Goal: Task Accomplishment & Management: Manage account settings

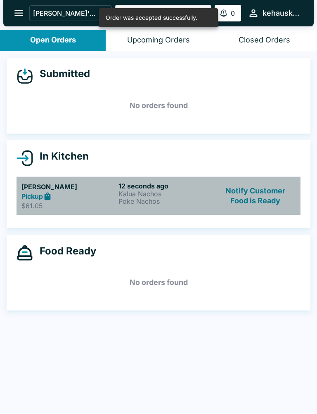
click at [87, 206] on p "$61.05" at bounding box center [68, 206] width 94 height 8
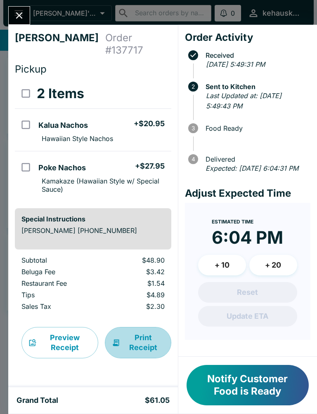
click at [142, 328] on button "Print Receipt" at bounding box center [138, 342] width 66 height 31
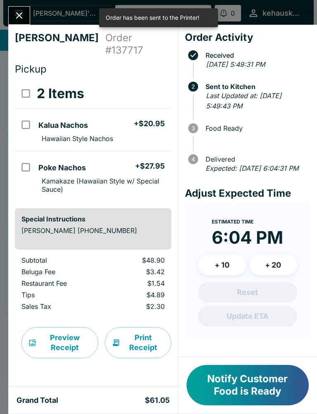
click at [17, 17] on icon "Close" at bounding box center [19, 15] width 11 height 11
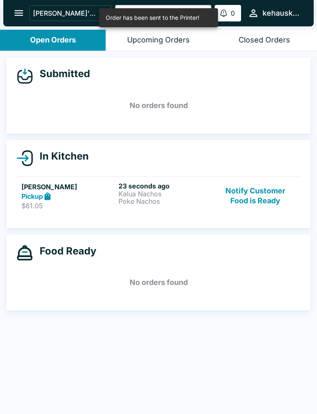
click at [16, 16] on icon "open drawer" at bounding box center [18, 12] width 11 height 11
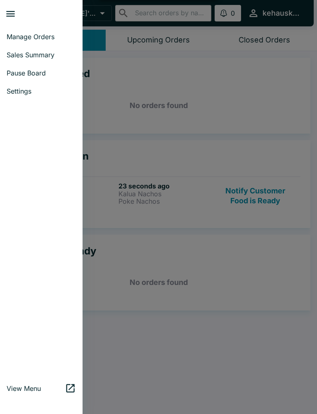
click at [24, 90] on span "Settings" at bounding box center [41, 91] width 69 height 8
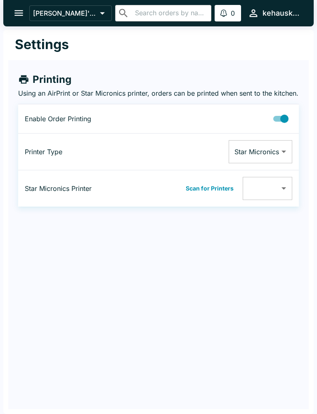
click at [285, 195] on body "[PERSON_NAME]'s Kitchen ​ ​ 0 Alerts kehauskitchen Settings Printing Using an A…" at bounding box center [158, 207] width 317 height 414
click at [205, 196] on div at bounding box center [158, 207] width 317 height 414
click at [206, 195] on button "Scan for Printers" at bounding box center [209, 188] width 53 height 12
click at [283, 199] on body "[PERSON_NAME]'s Kitchen ​ ​ 0 Alerts kehauskitchen Settings Printing Using an A…" at bounding box center [158, 207] width 317 height 414
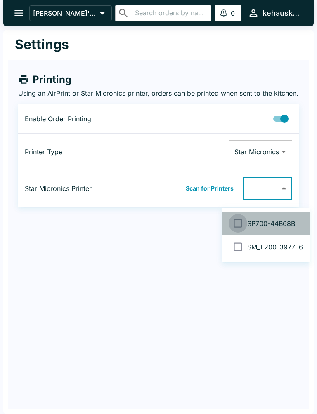
click at [239, 229] on input "checkbox" at bounding box center [238, 223] width 19 height 19
checkbox input "false"
type input "00116244B68B"
checkbox input "true"
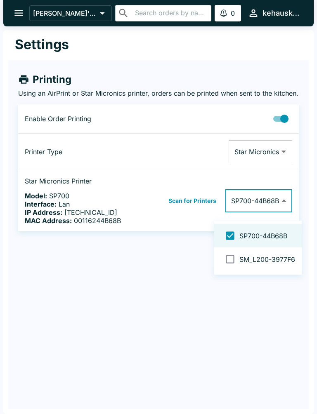
click at [24, 12] on div at bounding box center [158, 207] width 317 height 414
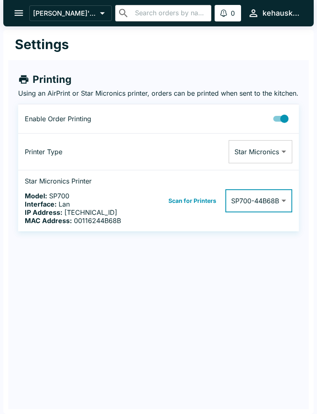
click at [20, 13] on icon "open drawer" at bounding box center [18, 13] width 9 height 6
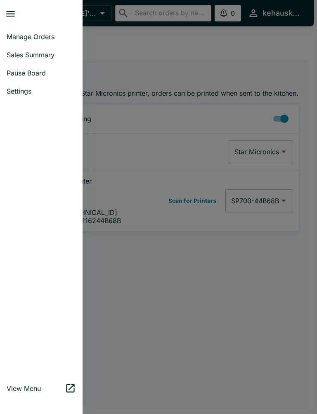
click at [51, 34] on span "Manage Orders" at bounding box center [41, 37] width 69 height 8
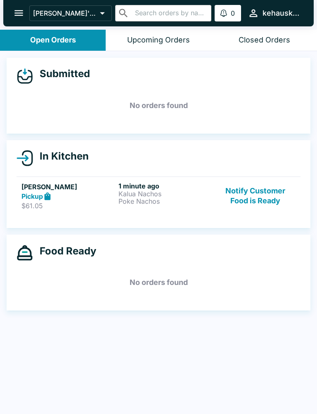
click at [254, 200] on button "Notify Customer Food is Ready" at bounding box center [255, 196] width 80 height 28
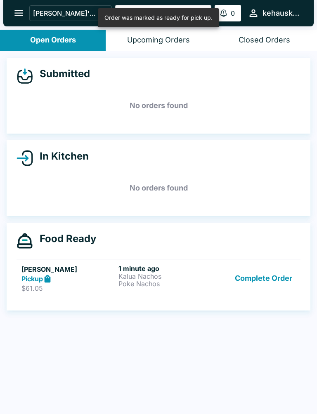
click at [132, 283] on p "Poke Nachos" at bounding box center [165, 283] width 94 height 7
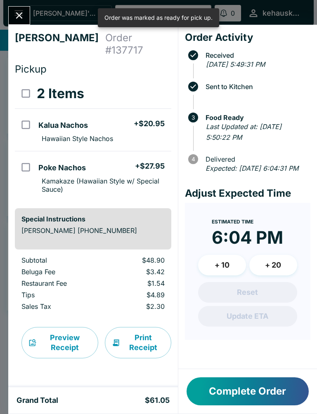
click at [138, 337] on button "Print Receipt" at bounding box center [138, 342] width 66 height 31
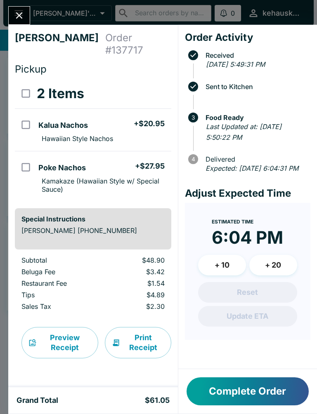
click at [236, 404] on button "Complete Order" at bounding box center [247, 391] width 122 height 28
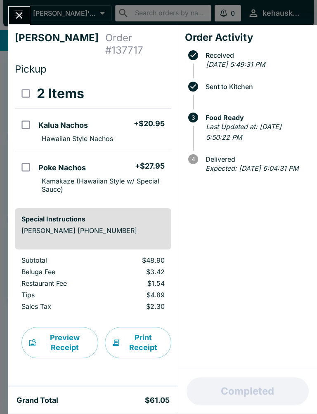
click at [253, 396] on div "Completed" at bounding box center [247, 391] width 139 height 45
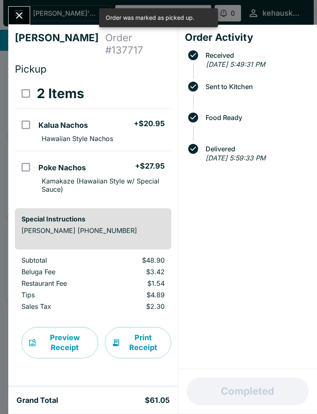
click at [24, 9] on button "Close" at bounding box center [19, 16] width 21 height 18
